Goal: Find contact information: Find contact information

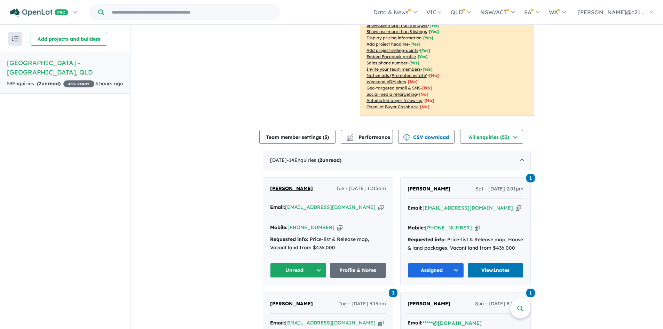
scroll to position [207, 0]
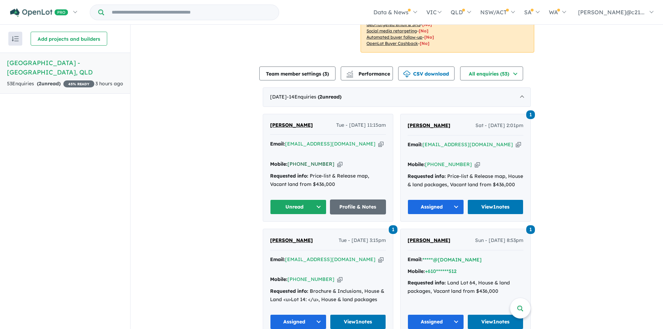
drag, startPoint x: 325, startPoint y: 138, endPoint x: 297, endPoint y: 141, distance: 27.3
click at [297, 160] on div "Mobile: [PHONE_NUMBER] Copied!" at bounding box center [328, 164] width 116 height 8
drag, startPoint x: 345, startPoint y: 126, endPoint x: 286, endPoint y: 128, distance: 59.9
click at [286, 140] on div "Email: [EMAIL_ADDRESS][DOMAIN_NAME] Copied!" at bounding box center [328, 148] width 116 height 17
copy a%20Windsor%20Park%20Estate%20-%20Burnside"] "[EMAIL_ADDRESS][DOMAIN_NAME]"
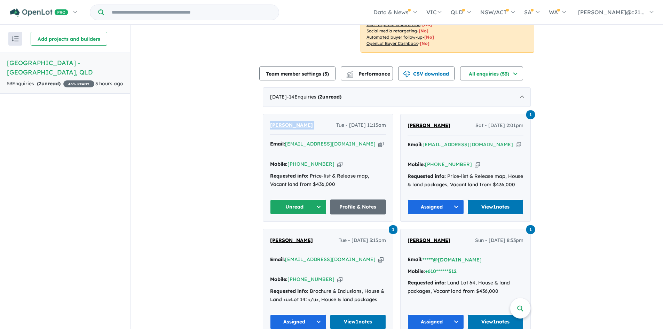
drag, startPoint x: 318, startPoint y: 109, endPoint x: 453, endPoint y: 236, distance: 185.6
click at [265, 114] on div "[PERSON_NAME] Tue - [DATE] 11:15am Email: [EMAIL_ADDRESS][DOMAIN_NAME] Copied! …" at bounding box center [328, 167] width 130 height 107
copy span "[PERSON_NAME]"
drag, startPoint x: 325, startPoint y: 136, endPoint x: 297, endPoint y: 142, distance: 28.4
click at [297, 160] on div "Mobile: [PHONE_NUMBER] Copied!" at bounding box center [328, 164] width 116 height 8
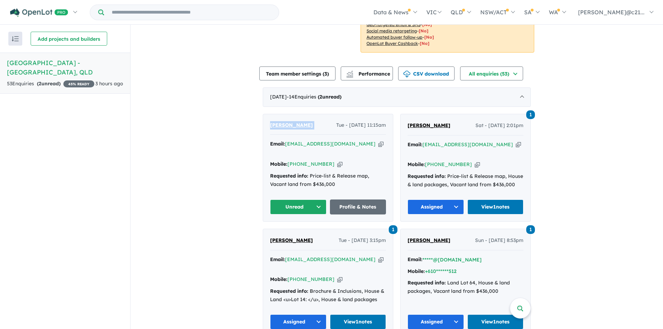
copy link "411 663 364"
